Goal: Find specific page/section: Find specific page/section

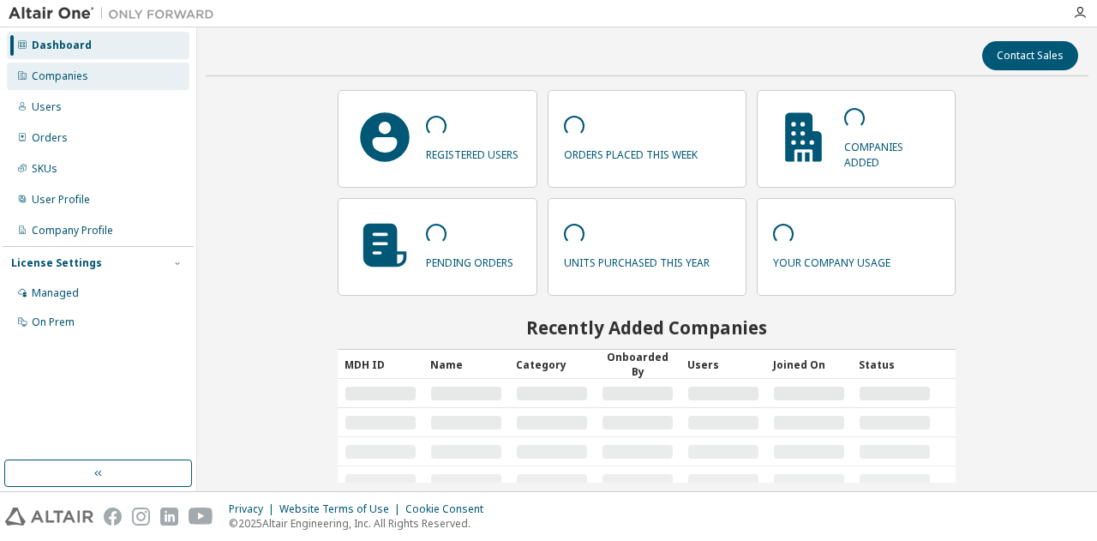
click at [66, 73] on div "Companies" at bounding box center [60, 76] width 57 height 14
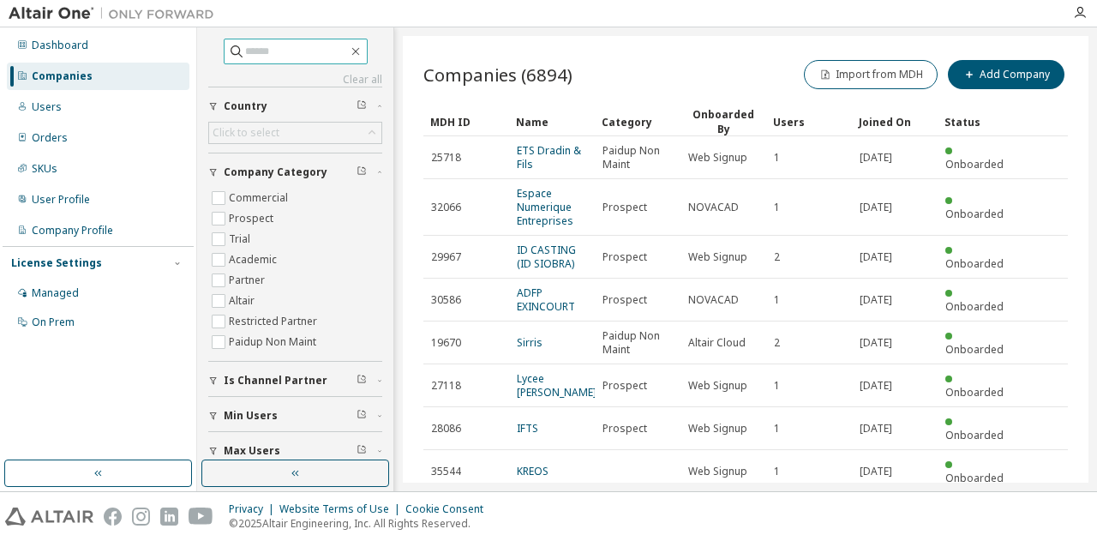
click at [291, 49] on input "text" at bounding box center [296, 51] width 103 height 17
click at [254, 51] on input "text" at bounding box center [296, 51] width 103 height 17
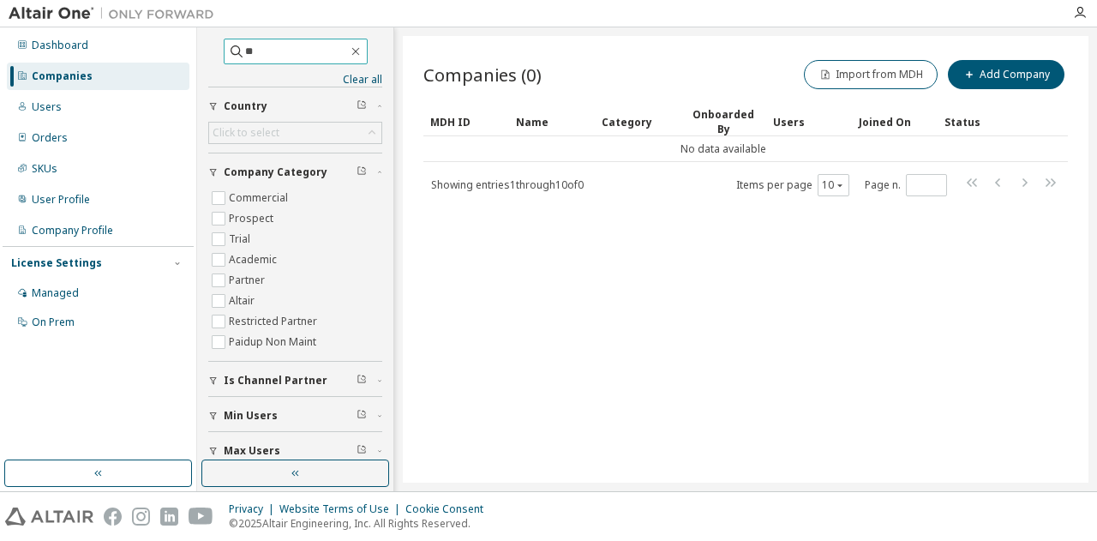
click at [252, 51] on input "**" at bounding box center [296, 51] width 103 height 17
type input "**********"
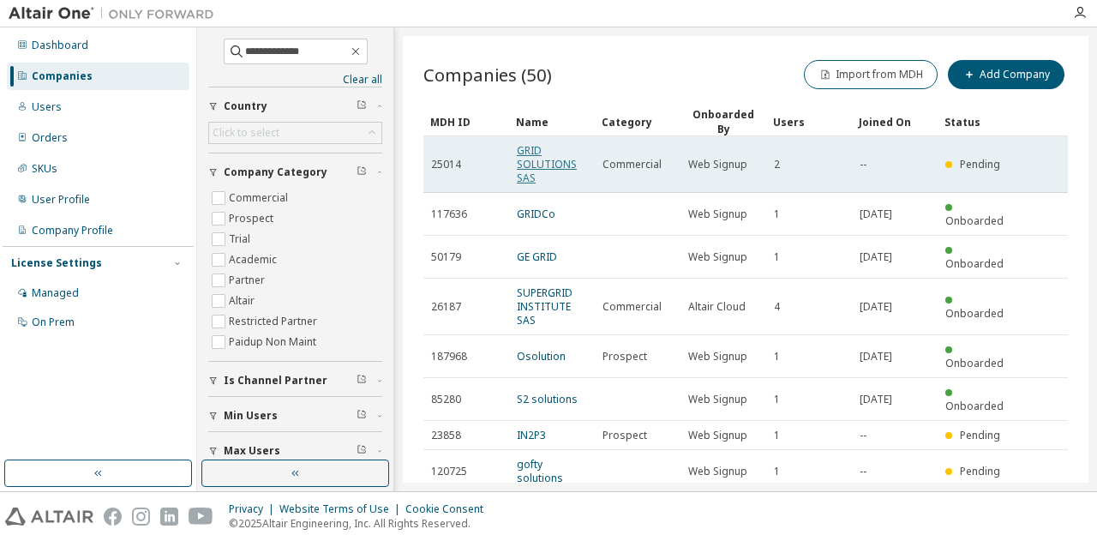
click at [540, 162] on link "GRID SOLUTIONS SAS" at bounding box center [547, 164] width 60 height 42
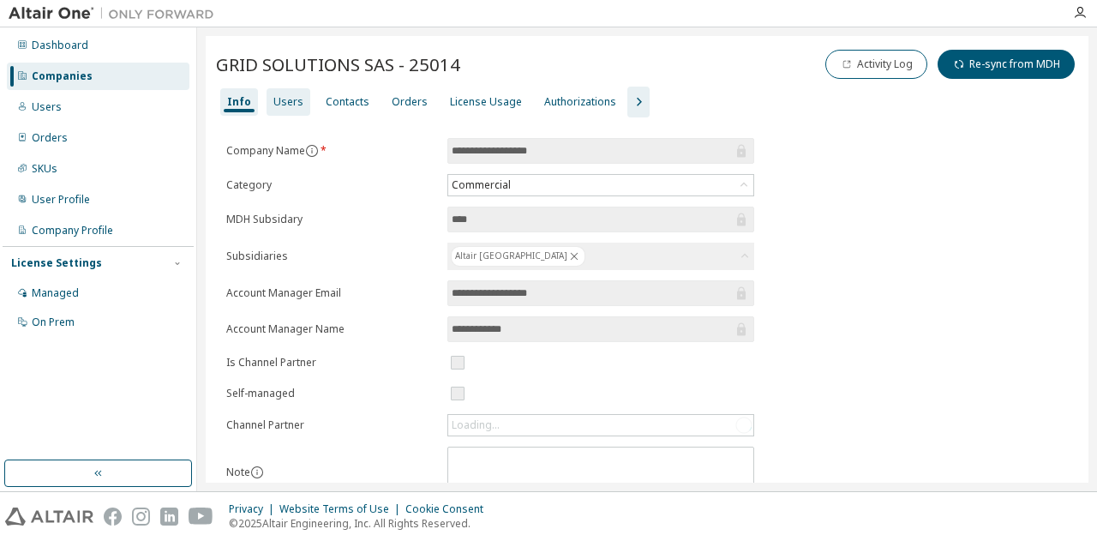
click at [290, 102] on div "Users" at bounding box center [288, 102] width 30 height 14
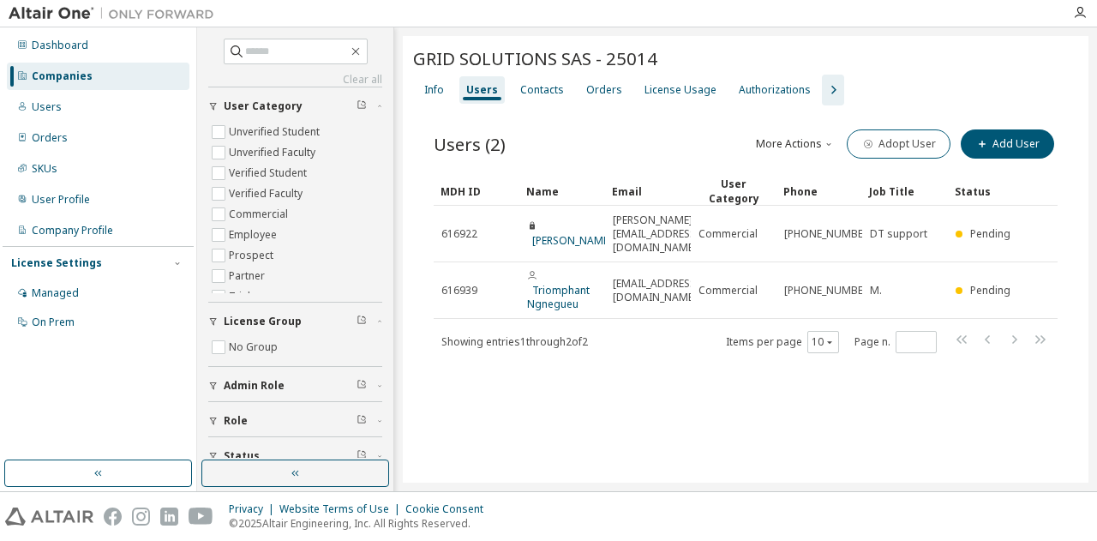
click at [566, 418] on div "GRID SOLUTIONS SAS - 25014 Clear Load Save Save As Field Operator Value Select …" at bounding box center [745, 259] width 685 height 446
click at [362, 50] on icon "button" at bounding box center [356, 52] width 14 height 14
click at [498, 371] on div "Users (2) More Actions Export To CSV Adopt User Add User Clear Load Save Save A…" at bounding box center [745, 251] width 665 height 293
drag, startPoint x: 696, startPoint y: 186, endPoint x: 739, endPoint y: 180, distance: 44.1
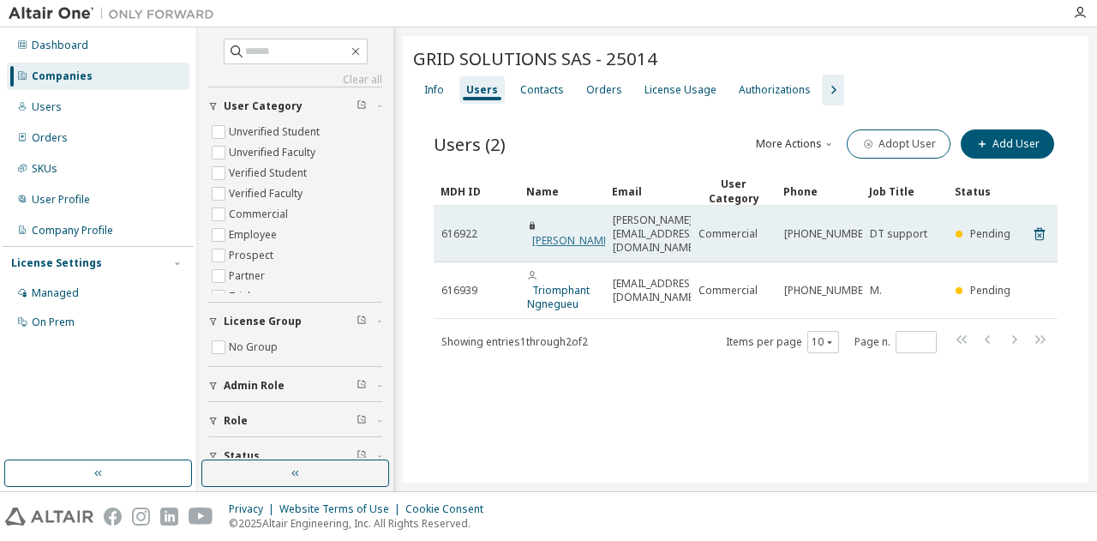
click at [563, 233] on link "Jean Marie HOKAYEM" at bounding box center [572, 240] width 80 height 15
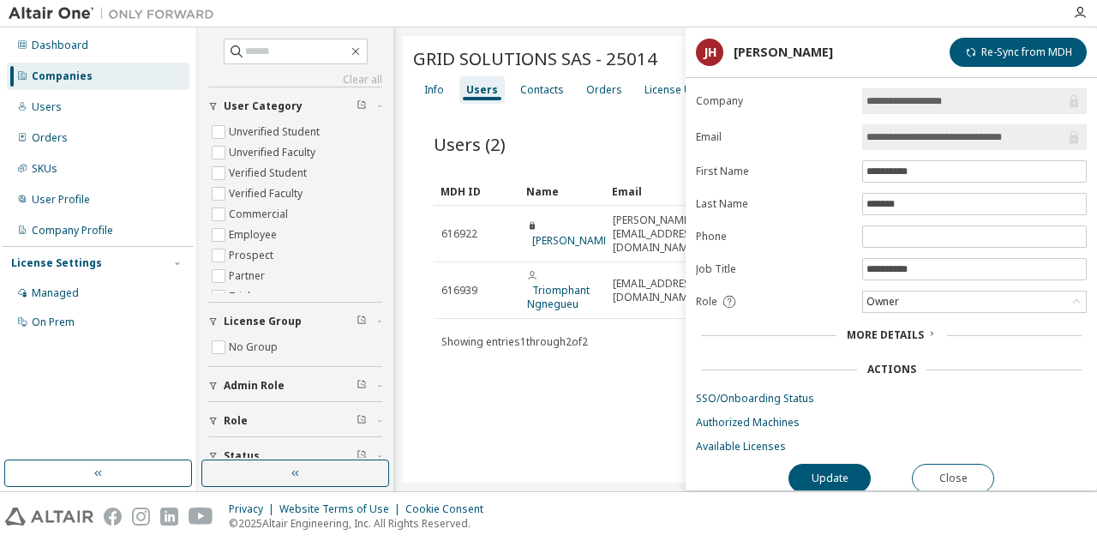
click at [554, 375] on div "Users (2) More Actions Export To CSV Adopt User Add User Clear Load Save Save A…" at bounding box center [745, 251] width 665 height 293
click at [575, 364] on div "Users (2) More Actions Export To CSV Adopt User Add User Clear Load Save Save A…" at bounding box center [745, 251] width 665 height 293
